Goal: Task Accomplishment & Management: Use online tool/utility

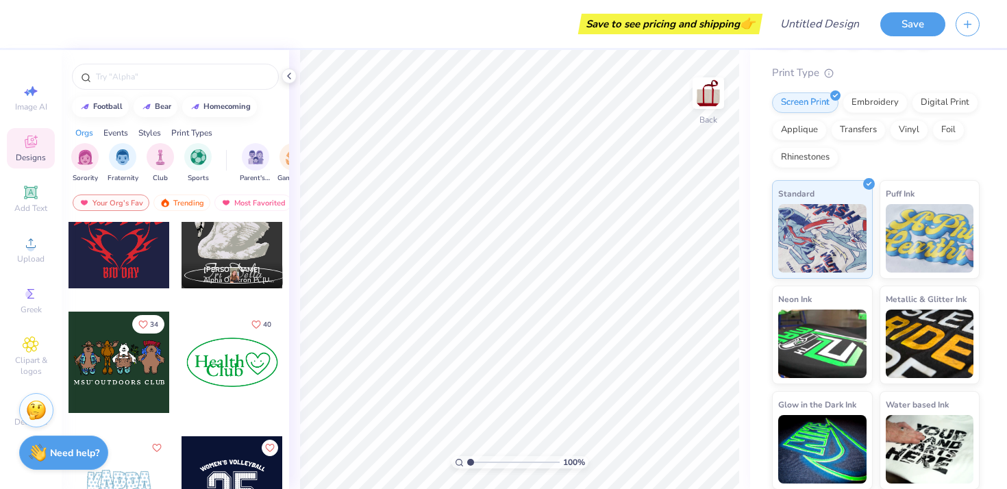
scroll to position [1291, 0]
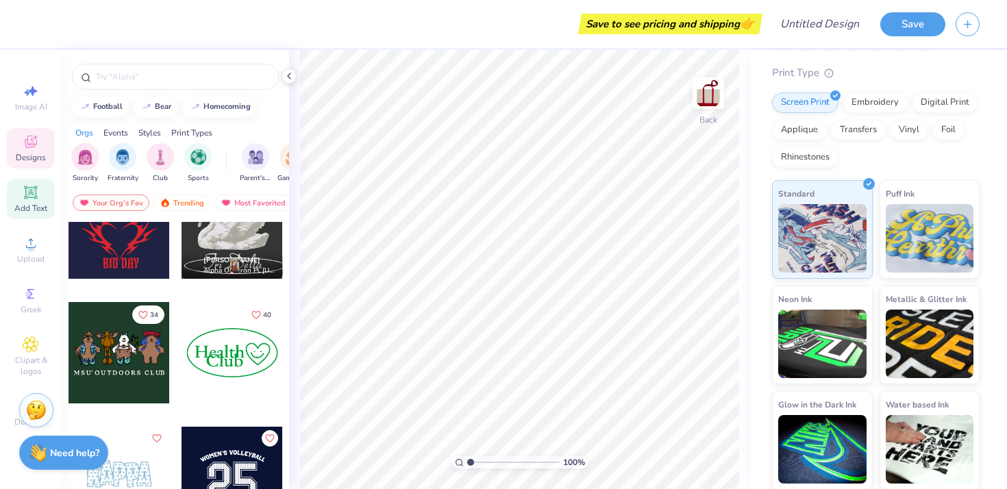
click at [33, 206] on span "Add Text" at bounding box center [30, 208] width 33 height 11
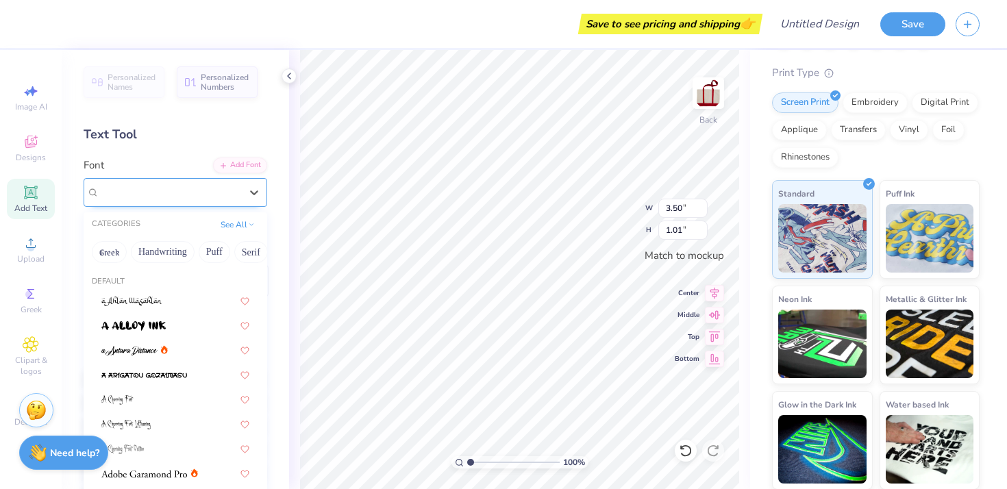
click at [186, 192] on div "Super Dream" at bounding box center [170, 191] width 144 height 21
click at [156, 244] on button "Handwriting" at bounding box center [163, 252] width 64 height 22
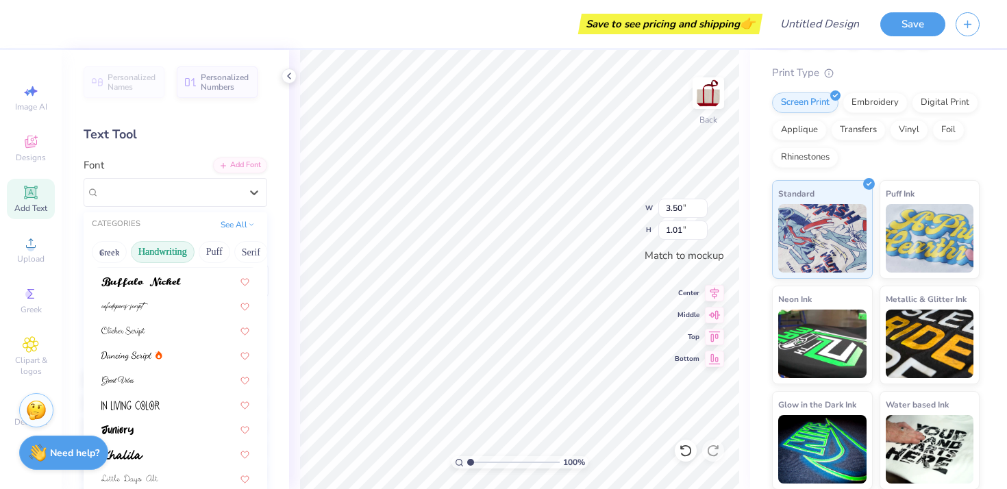
scroll to position [121, 0]
click at [134, 325] on img at bounding box center [123, 329] width 44 height 10
type input "3.46"
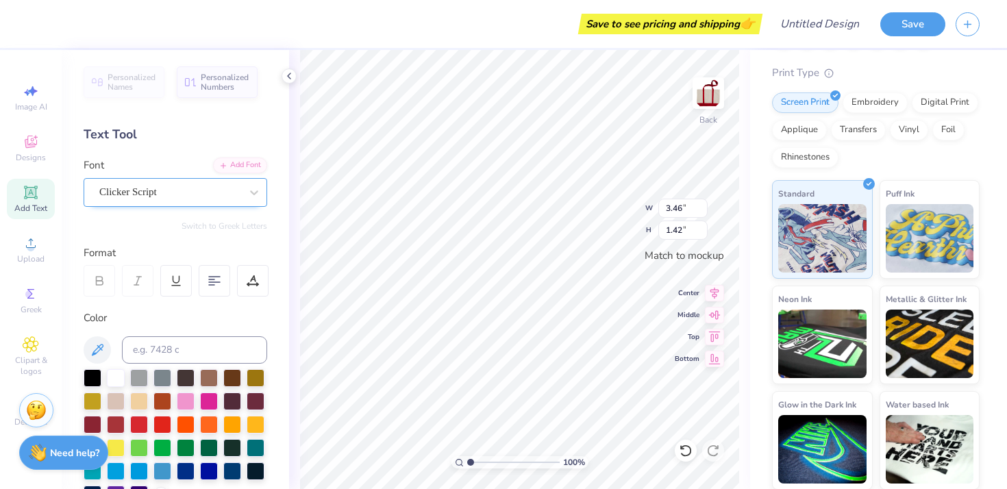
click at [140, 188] on div "Clicker Script" at bounding box center [170, 191] width 144 height 21
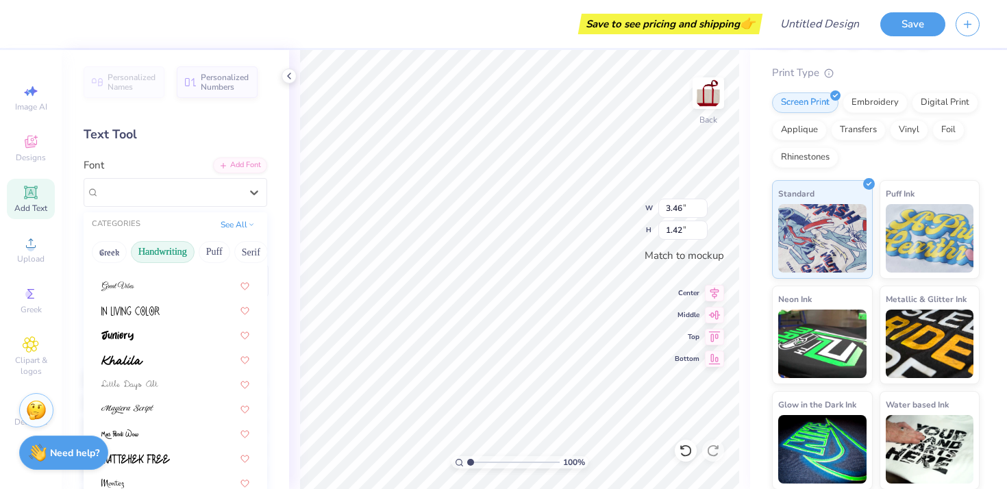
scroll to position [214, 0]
click at [167, 369] on div "Clicker Script" at bounding box center [176, 419] width 184 height 688
click at [170, 381] on div at bounding box center [175, 382] width 148 height 14
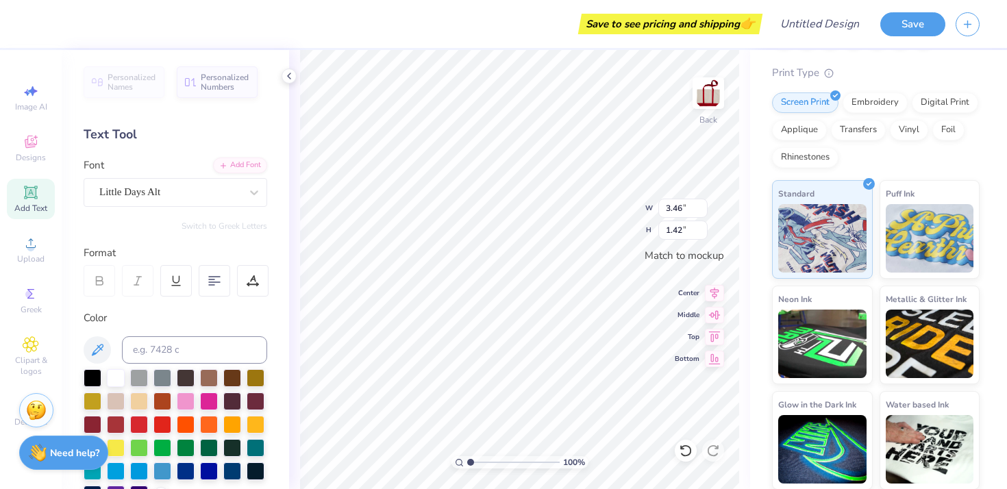
type input "0.79"
type textarea "Delta Phi Epsilon"
click at [221, 281] on div at bounding box center [214, 280] width 31 height 31
click at [134, 423] on div at bounding box center [139, 423] width 18 height 18
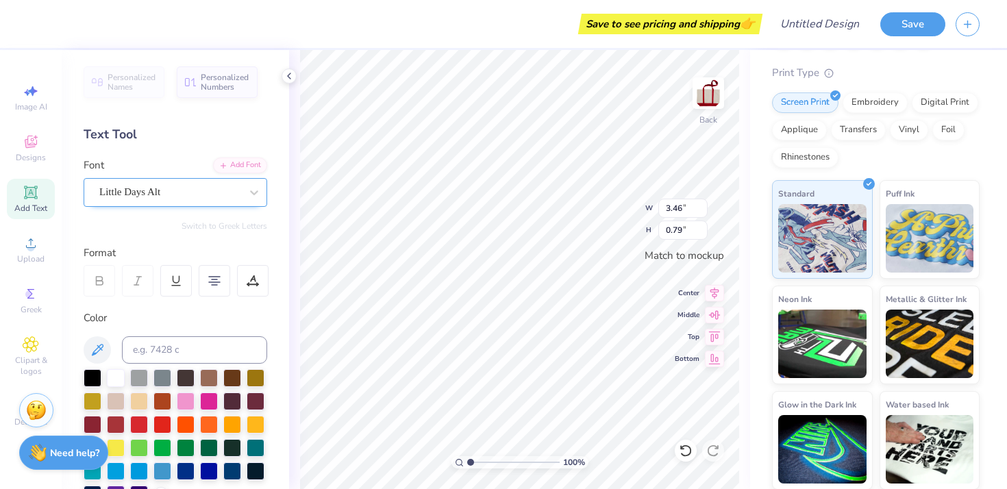
click at [192, 181] on div "Little Days Alt" at bounding box center [170, 191] width 144 height 21
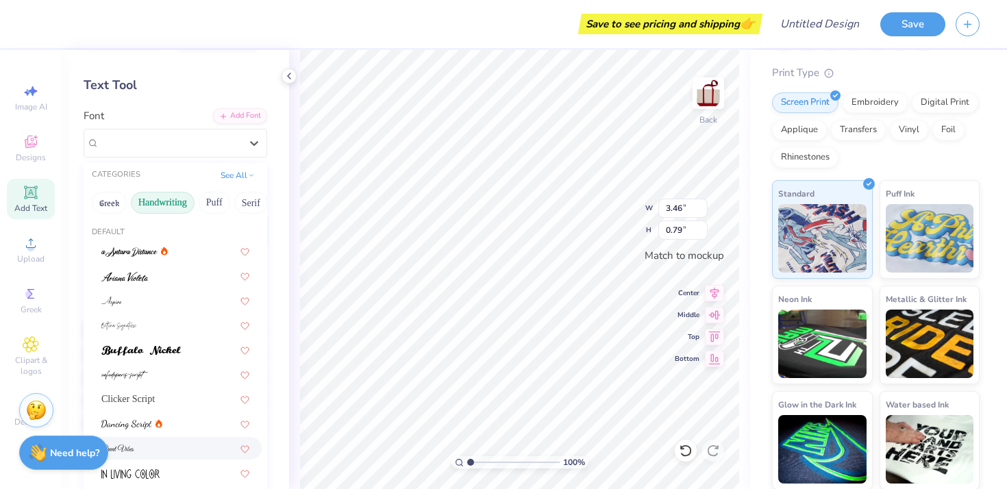
scroll to position [49, 0]
click at [210, 199] on button "Puff" at bounding box center [214, 203] width 31 height 22
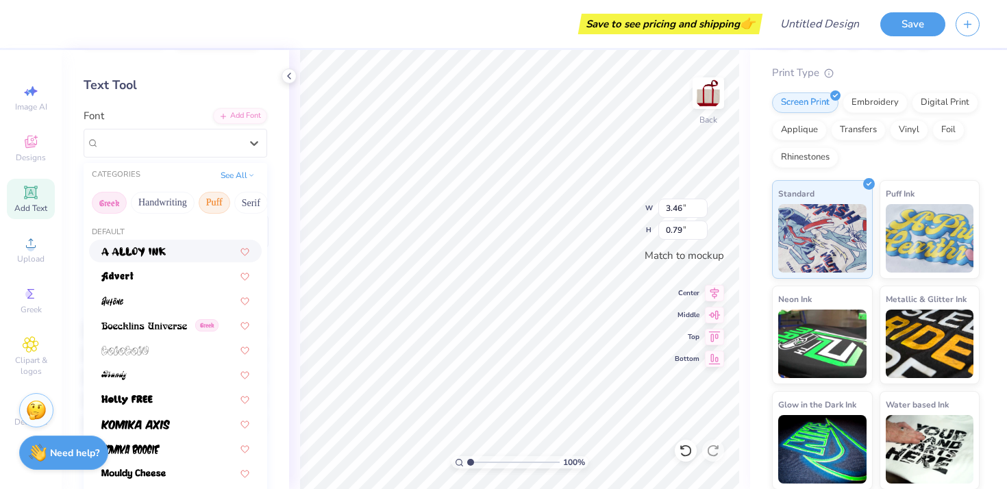
click at [105, 200] on button "Greek" at bounding box center [109, 203] width 35 height 22
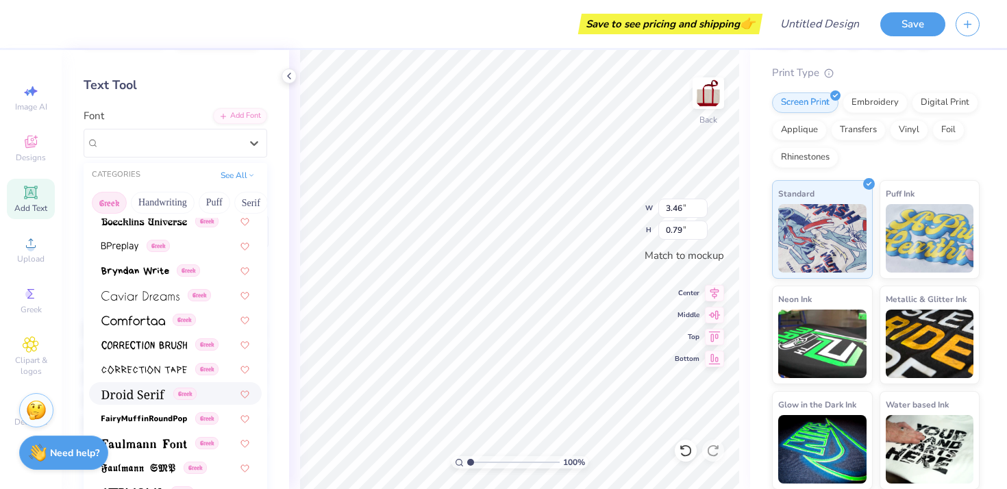
scroll to position [299, 0]
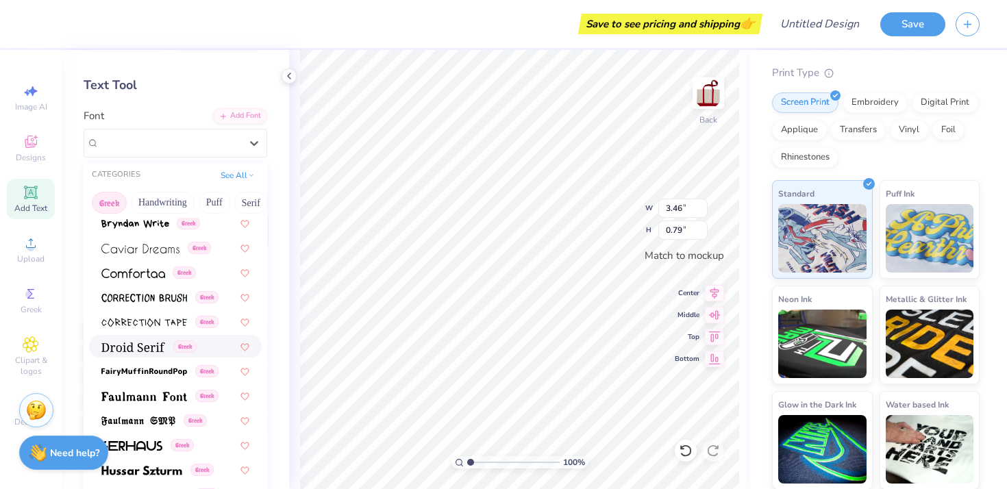
click at [142, 342] on img at bounding box center [133, 347] width 64 height 10
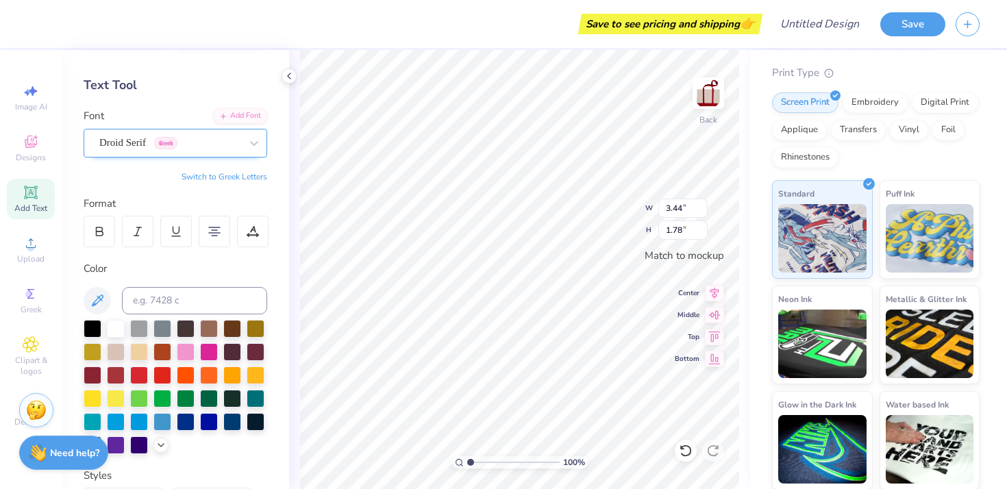
click at [142, 143] on div "Droid Serif Greek" at bounding box center [170, 142] width 144 height 21
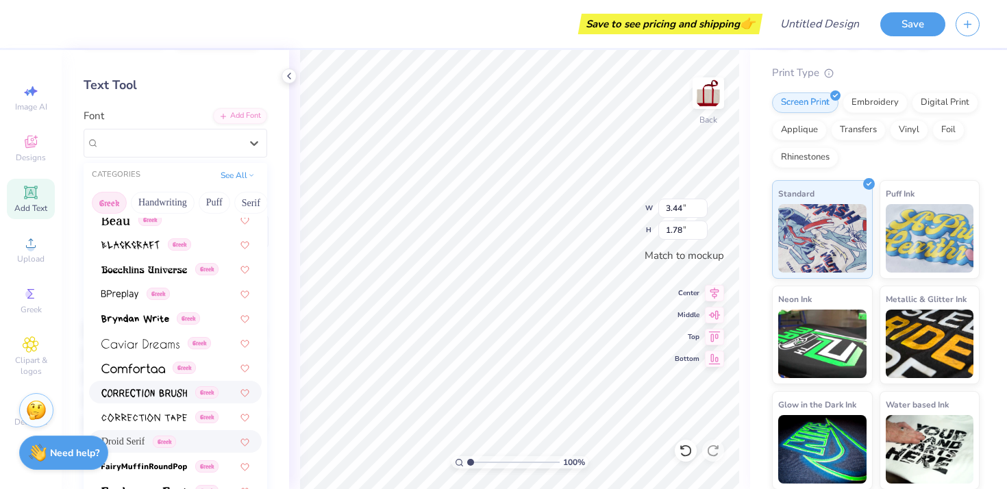
scroll to position [207, 0]
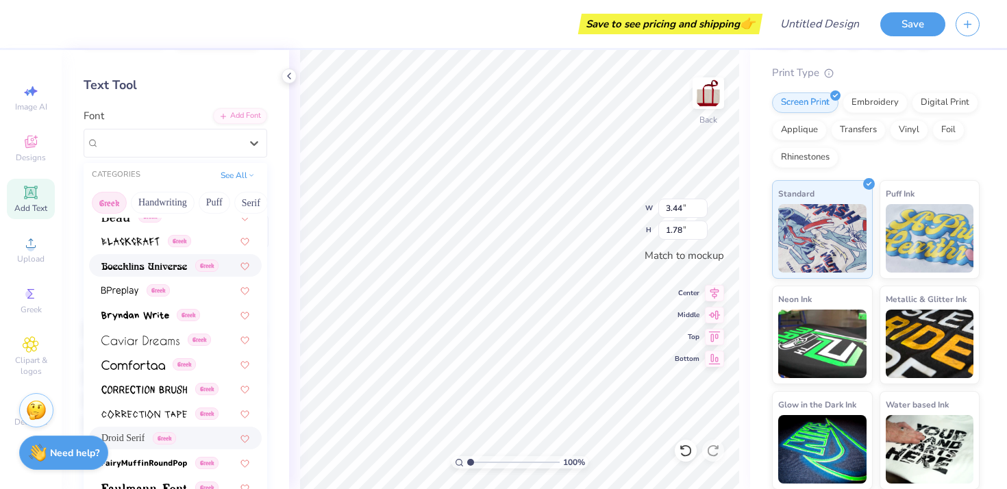
click at [133, 270] on img at bounding box center [144, 267] width 86 height 10
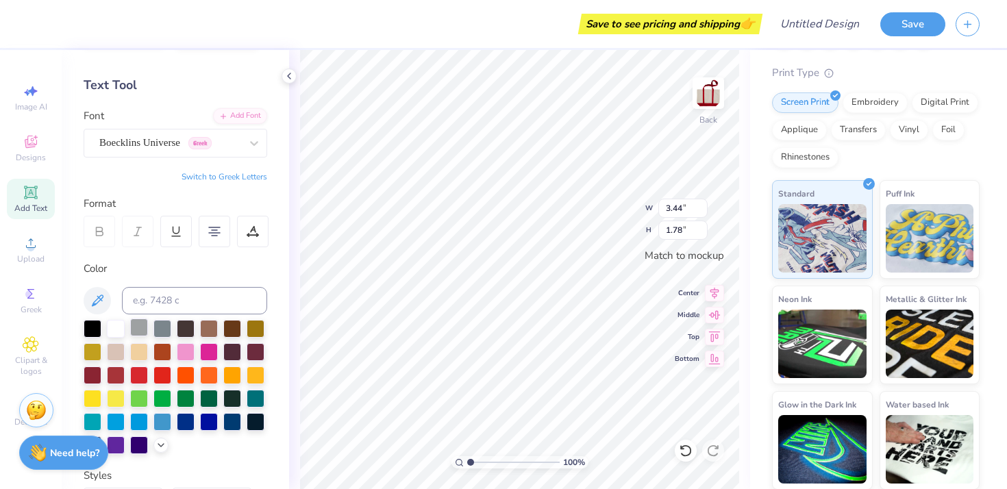
type input "3.42"
type input "1.71"
click at [115, 140] on div "Boecklins Universe Greek" at bounding box center [170, 142] width 144 height 21
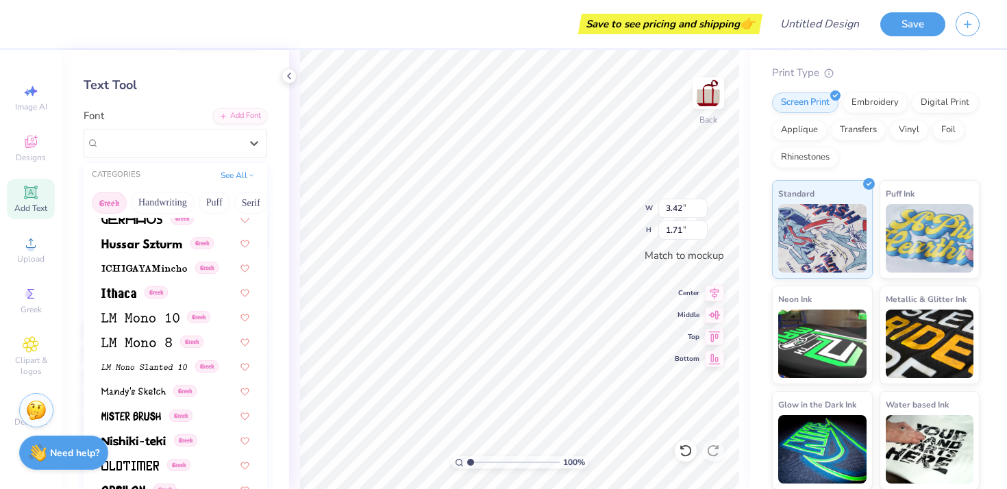
scroll to position [829, 0]
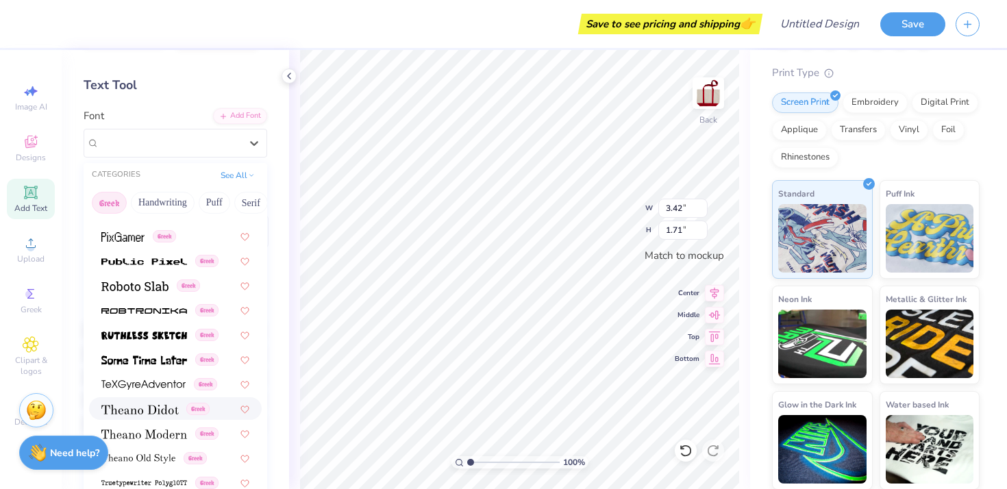
click at [157, 408] on img at bounding box center [139, 410] width 77 height 10
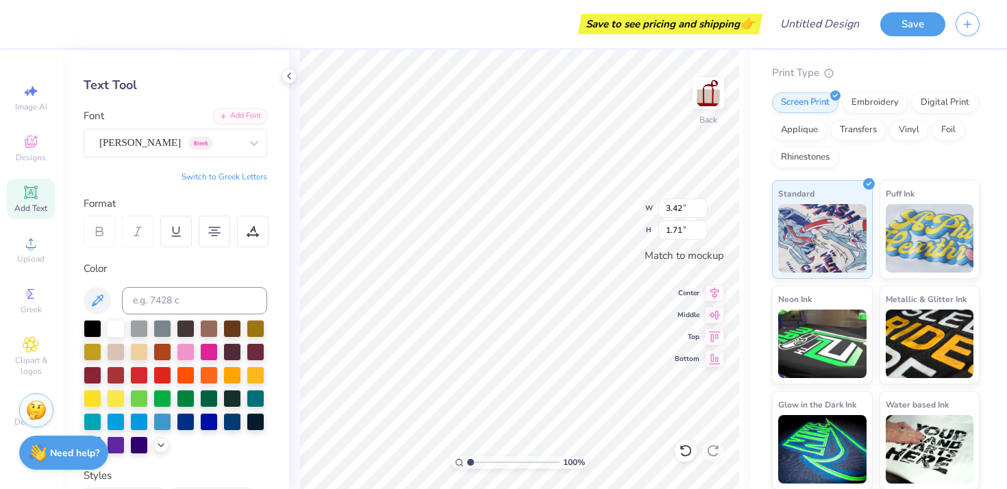
type input "3.30"
type input "1.80"
click at [124, 147] on div "[PERSON_NAME] Greek" at bounding box center [170, 142] width 144 height 21
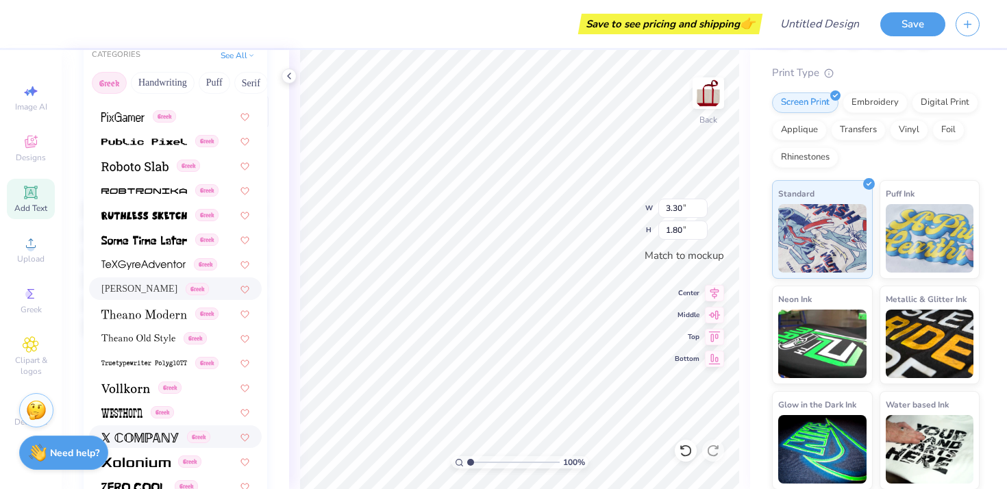
scroll to position [168, 0]
click at [141, 169] on img at bounding box center [134, 167] width 67 height 10
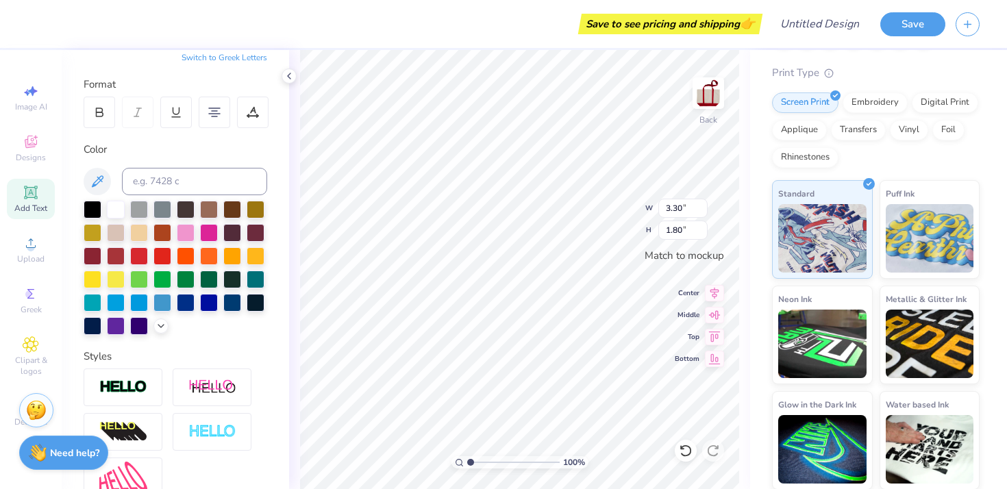
type input "3.38"
type input "1.75"
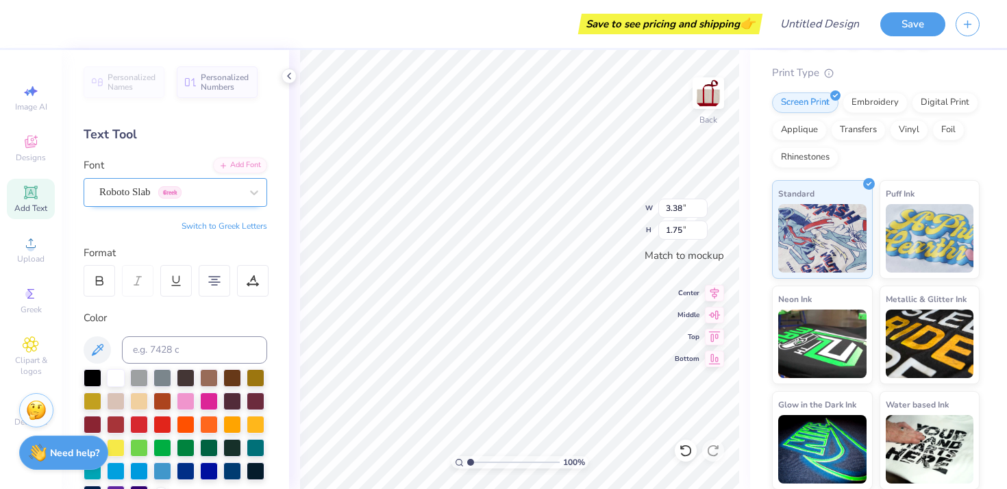
click at [216, 192] on div "Roboto Slab Greek" at bounding box center [170, 191] width 144 height 21
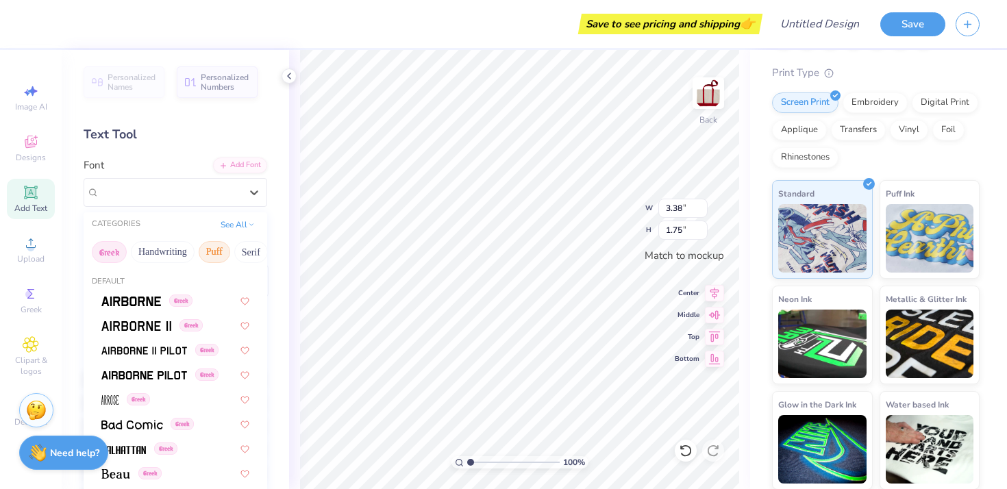
click at [223, 250] on button "Puff" at bounding box center [214, 252] width 31 height 22
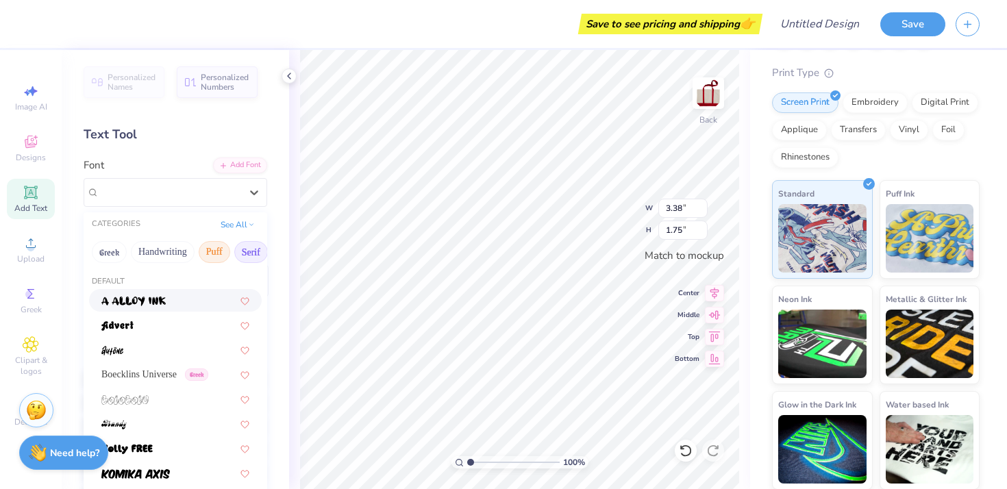
click at [244, 245] on button "Serif" at bounding box center [251, 252] width 34 height 22
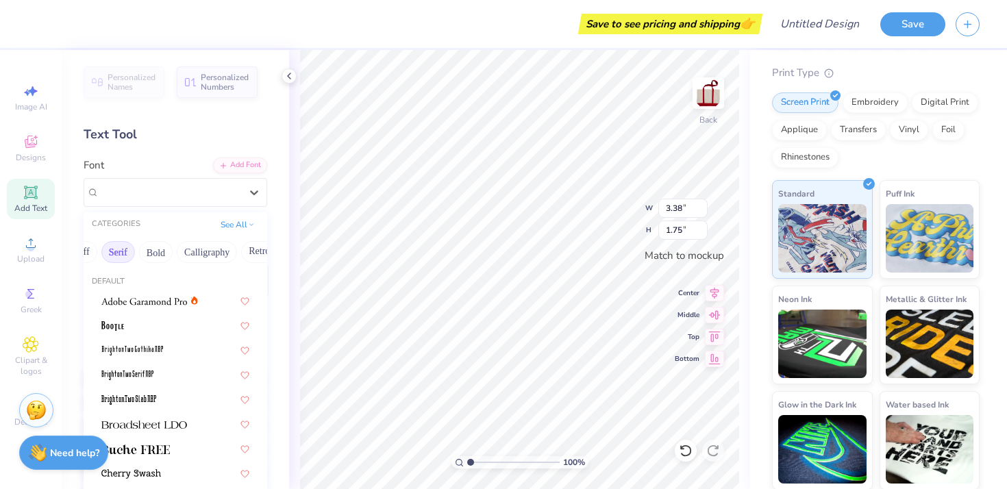
scroll to position [0, 137]
click at [156, 253] on button "Bold" at bounding box center [152, 252] width 34 height 22
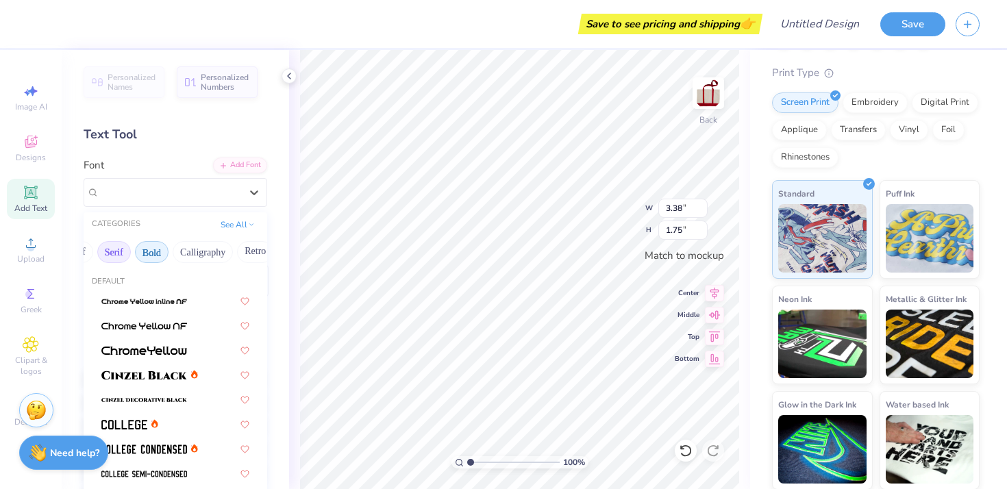
click at [117, 251] on button "Serif" at bounding box center [114, 252] width 34 height 22
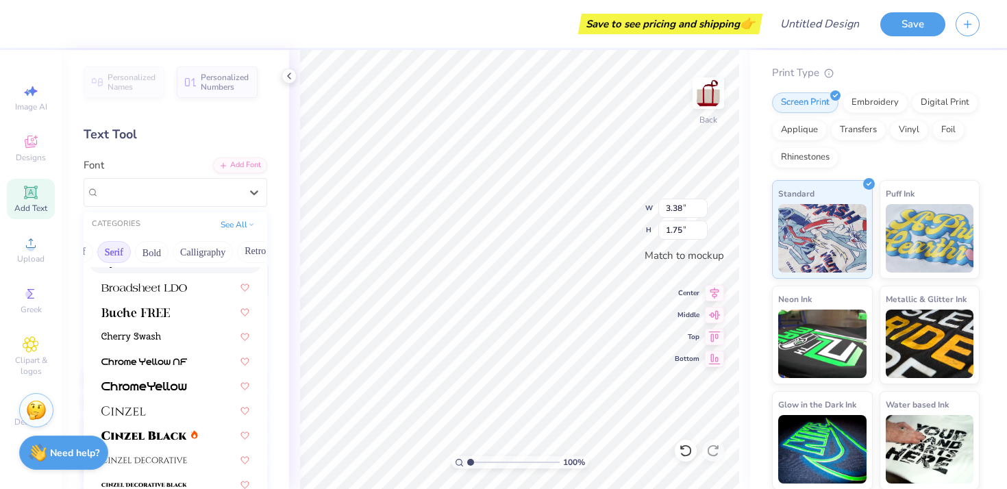
scroll to position [139, 0]
